Goal: Task Accomplishment & Management: Use online tool/utility

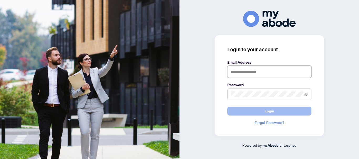
type input "**********"
click at [268, 112] on span "Login" at bounding box center [268, 111] width 9 height 8
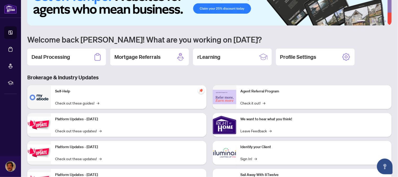
scroll to position [19, 0]
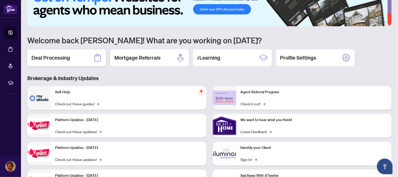
click at [50, 57] on h2 "Deal Processing" at bounding box center [51, 57] width 39 height 7
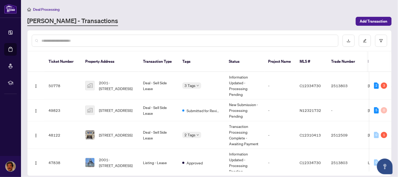
click at [391, 62] on th at bounding box center [391, 61] width 2 height 20
click at [391, 46] on div at bounding box center [210, 40] width 364 height 20
